Goal: Check status: Check status

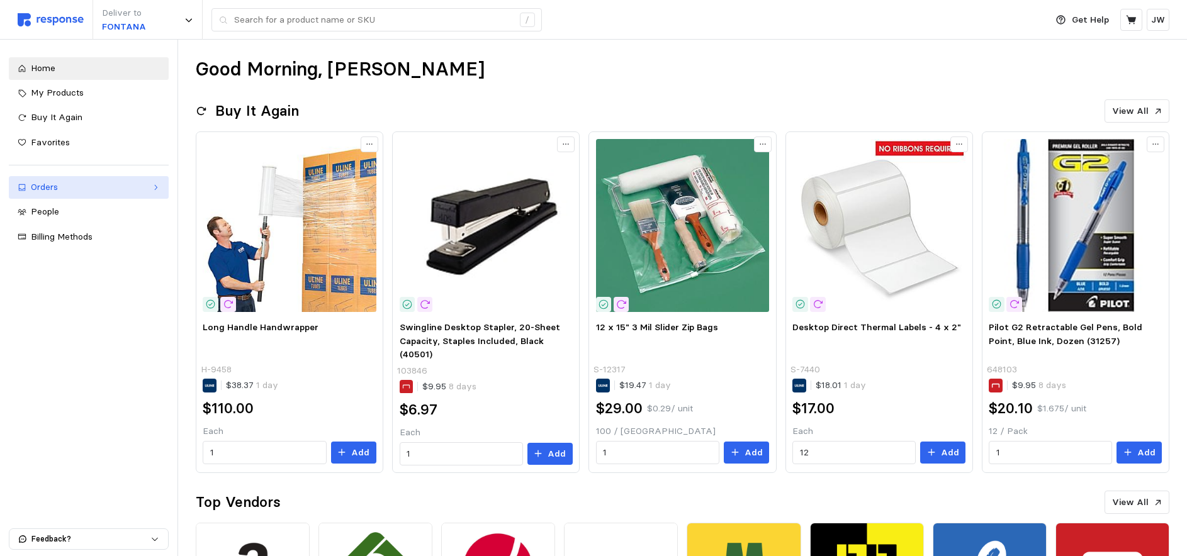
click at [46, 189] on div "Orders" at bounding box center [89, 188] width 116 height 14
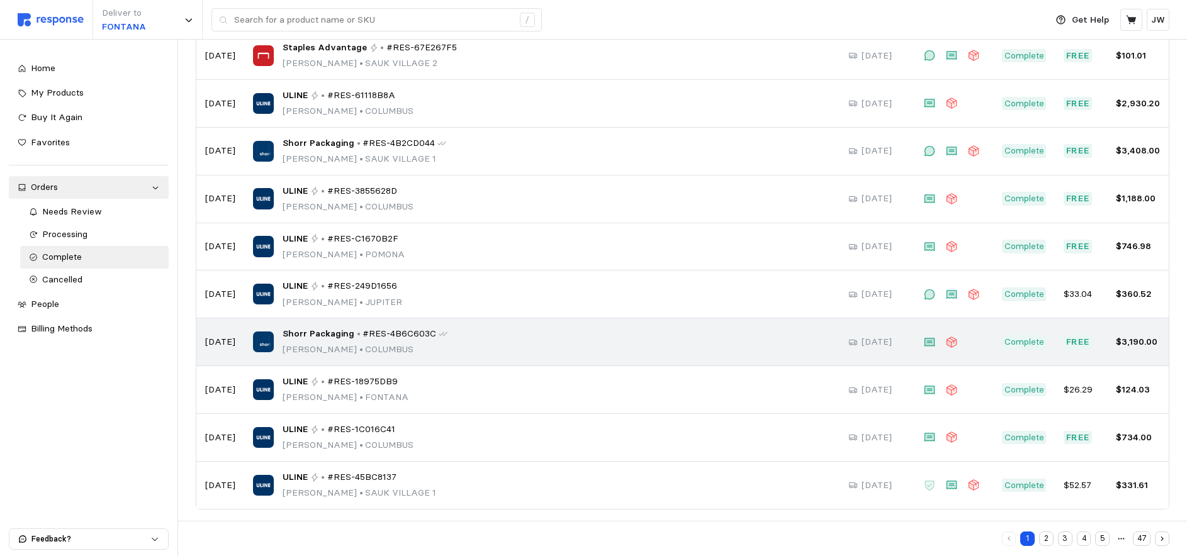
scroll to position [148, 0]
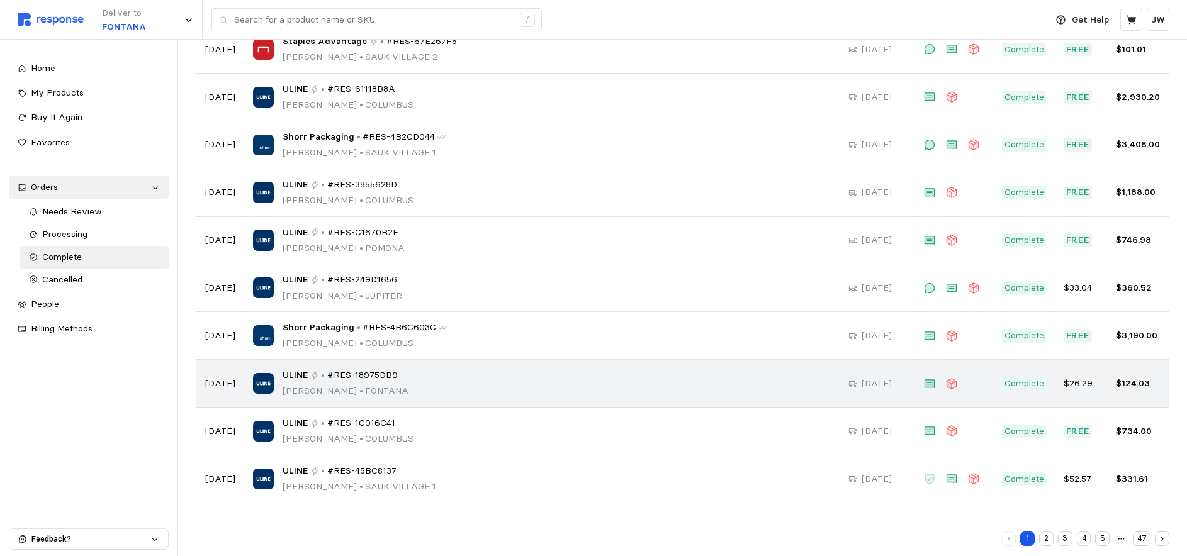
click at [431, 386] on div "ULINE • #RES-18975DB9 [PERSON_NAME] • [PERSON_NAME]" at bounding box center [542, 384] width 578 height 30
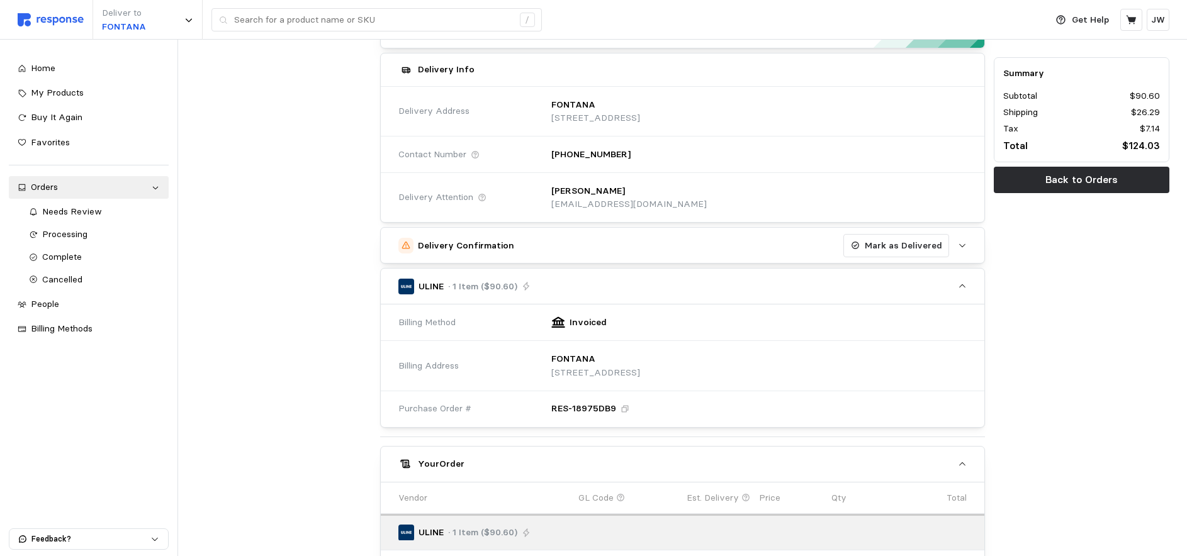
scroll to position [110, 0]
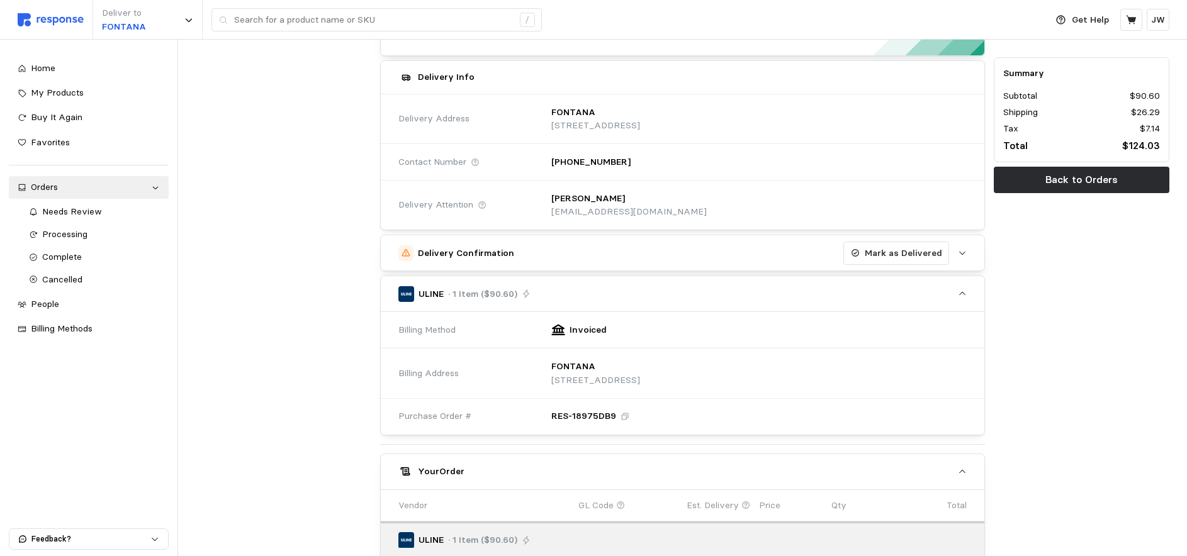
click at [461, 251] on h5 "Delivery Confirmation" at bounding box center [466, 253] width 96 height 13
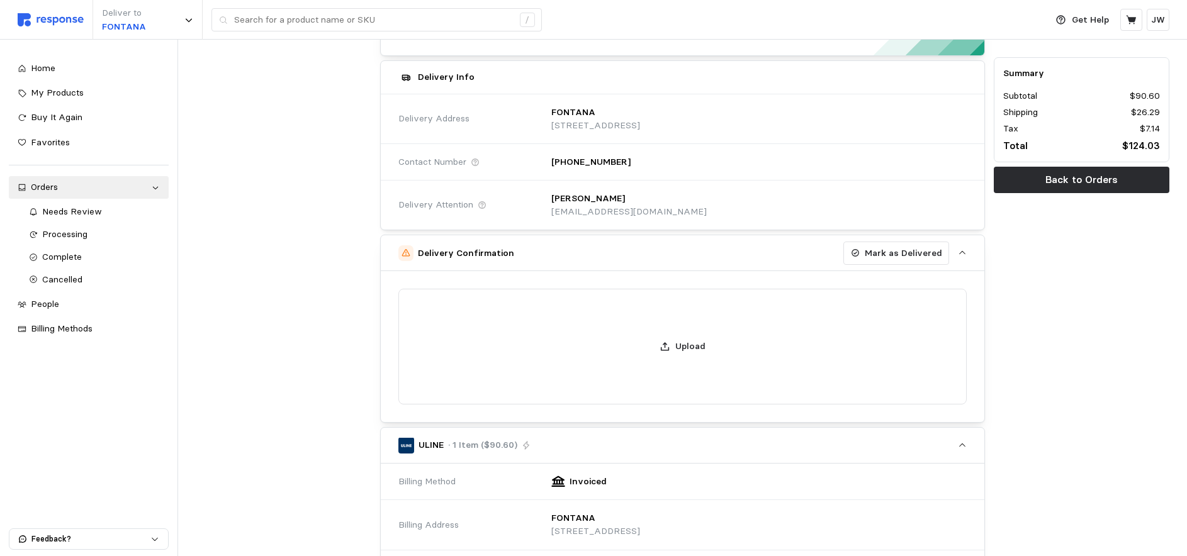
click at [451, 250] on h5 "Delivery Confirmation" at bounding box center [466, 253] width 96 height 13
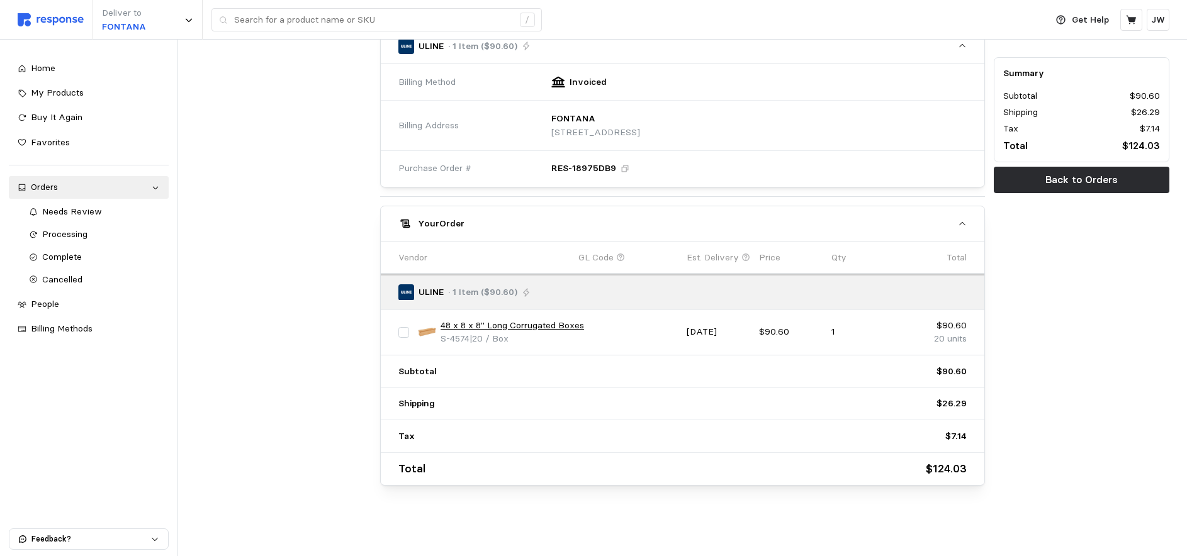
scroll to position [111, 0]
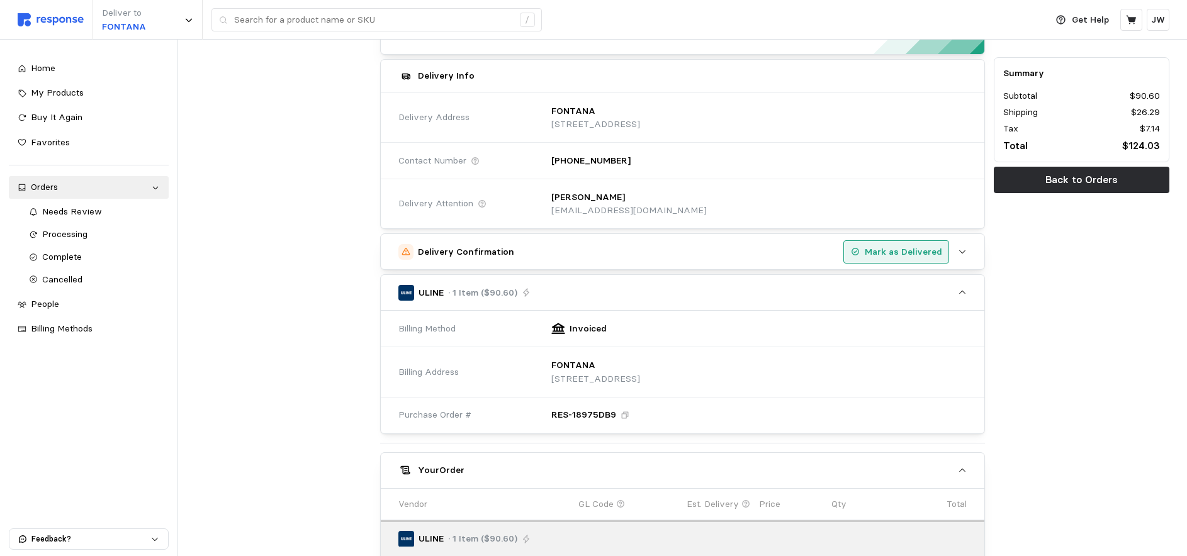
click at [903, 251] on p "Mark as Delivered" at bounding box center [903, 252] width 77 height 14
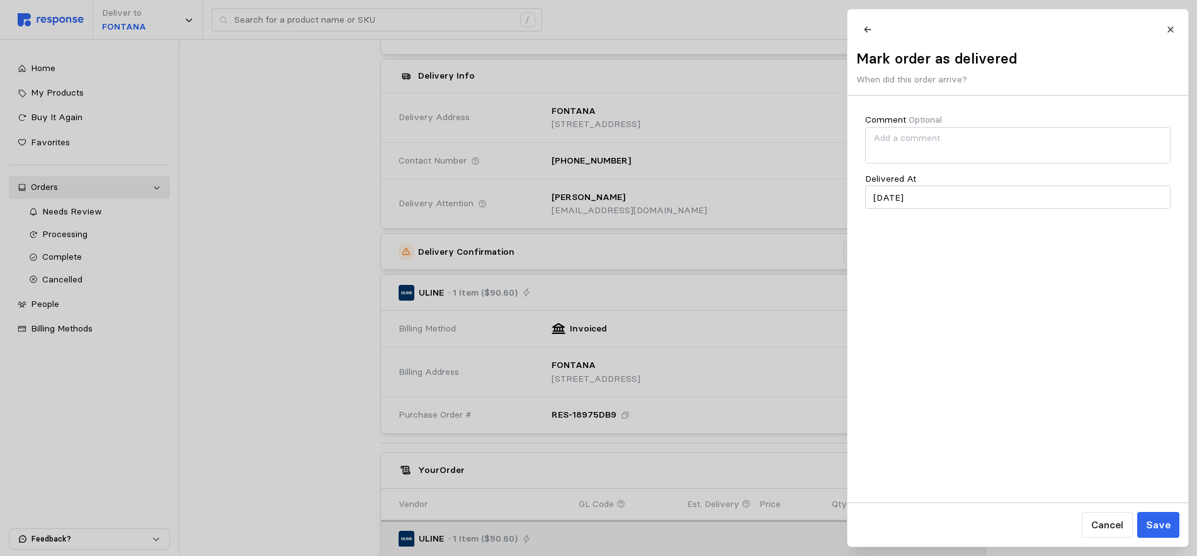
click at [920, 79] on p "When did this order arrive?" at bounding box center [936, 80] width 161 height 14
click at [993, 81] on p "When did this order arrive?" at bounding box center [936, 80] width 161 height 14
click at [934, 81] on p "When did this order arrive?" at bounding box center [936, 80] width 161 height 14
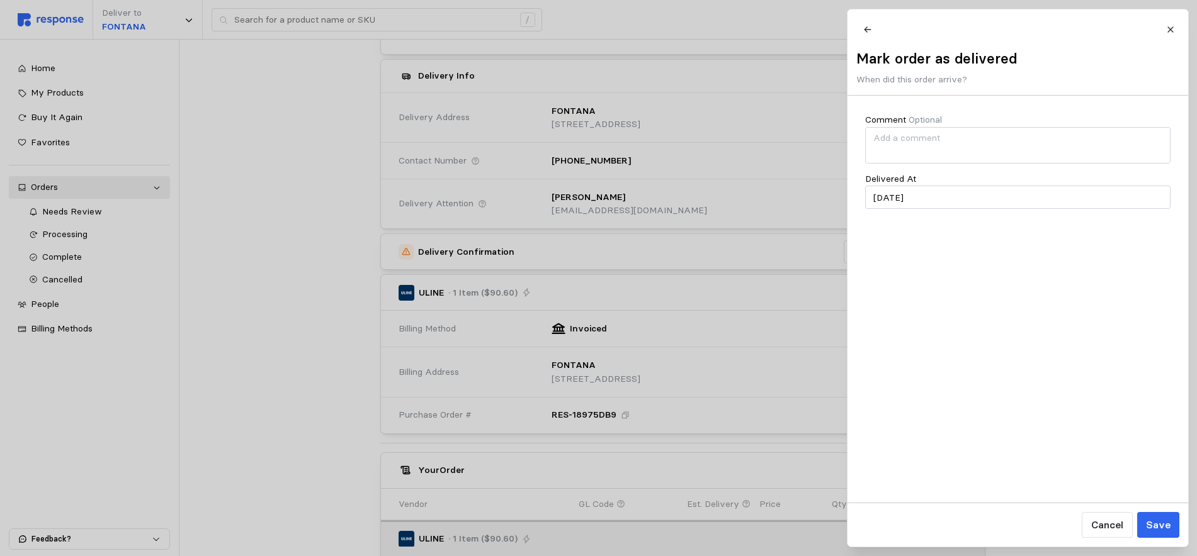
click at [934, 81] on p "When did this order arrive?" at bounding box center [936, 80] width 161 height 14
click at [896, 207] on input "[DATE]" at bounding box center [1017, 197] width 305 height 23
click at [889, 331] on button "11" at bounding box center [885, 331] width 23 height 23
type input "[DATE]"
click at [1163, 529] on p "Save" at bounding box center [1157, 525] width 25 height 16
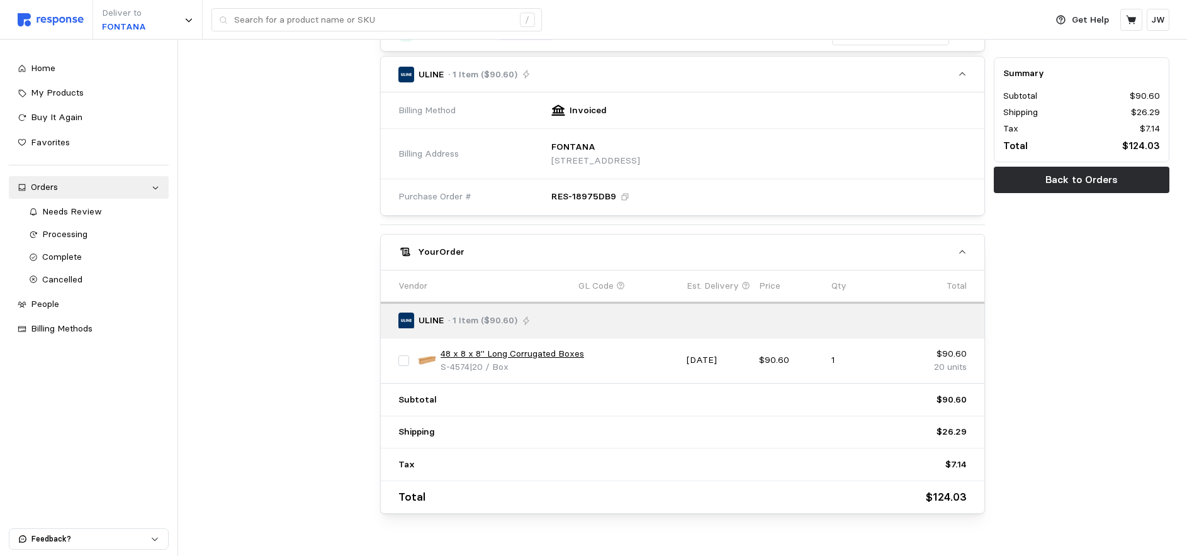
scroll to position [0, 0]
